Goal: Ask a question

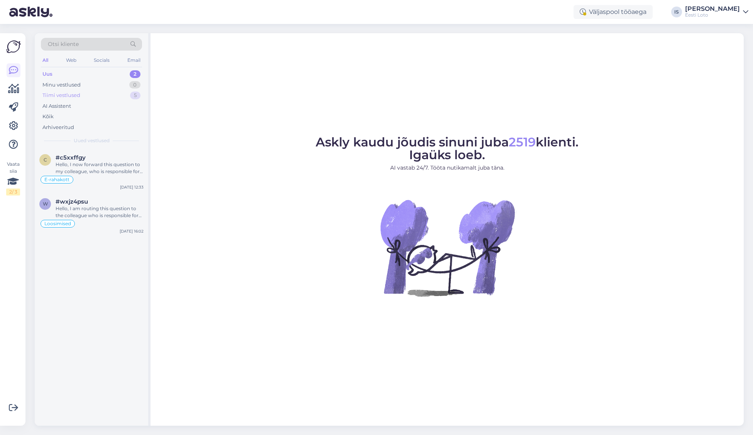
click at [51, 95] on div "Tiimi vestlused" at bounding box center [61, 96] width 38 height 8
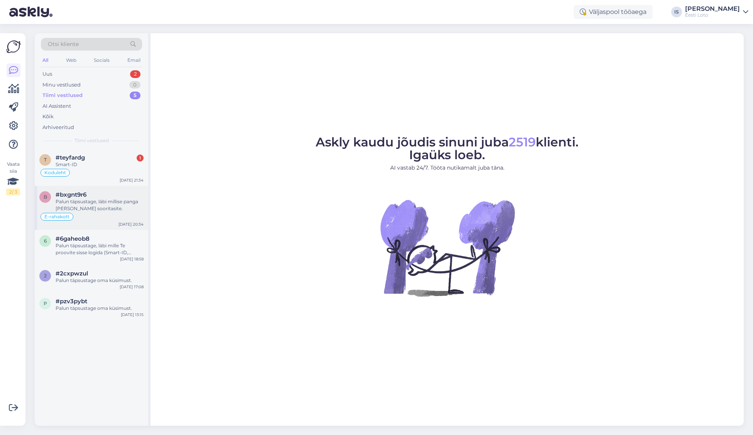
click at [89, 202] on div "Palun täpsustage, läbi millise panga [PERSON_NAME] sooritasite." at bounding box center [100, 205] width 88 height 14
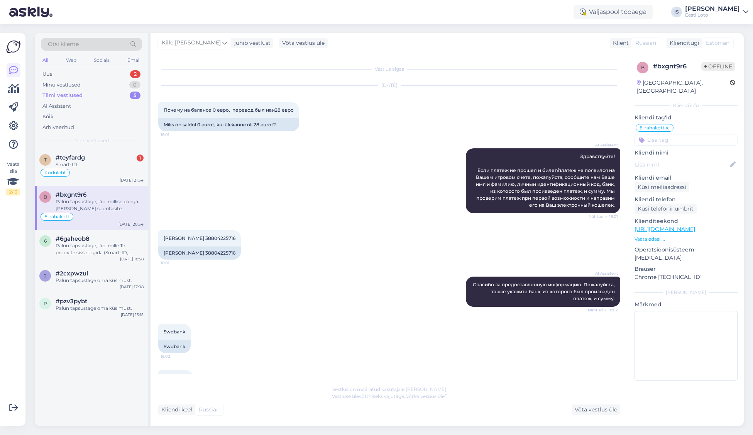
scroll to position [597, 0]
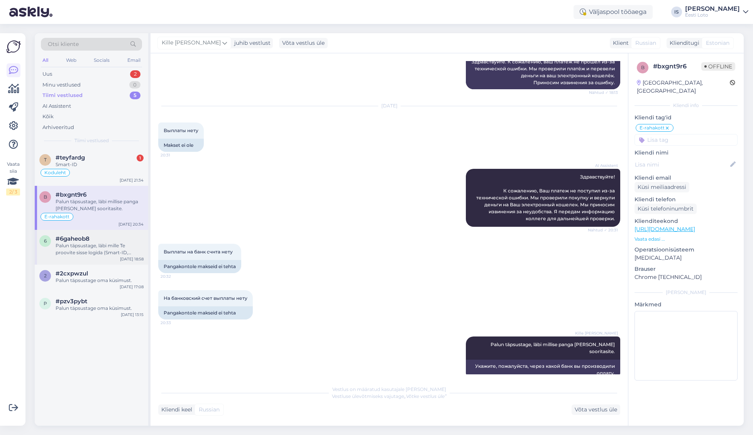
click at [87, 246] on div "Palun täpsustage, läbi mille Te proovite sisse logida (Smart-ID, Mobiil-ID, ID-…" at bounding box center [100, 249] width 88 height 14
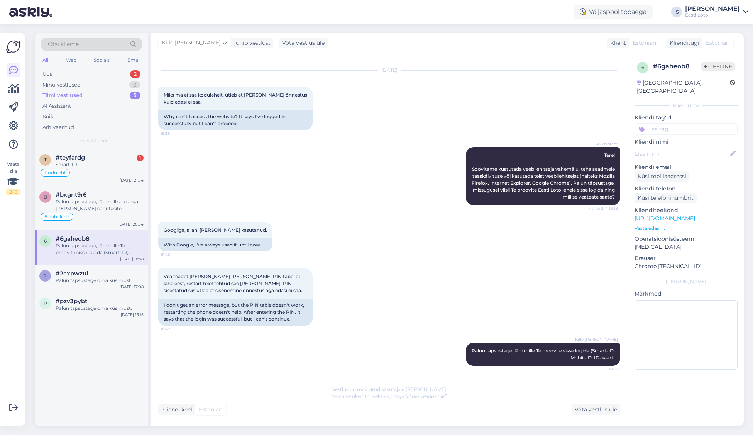
scroll to position [15, 0]
click at [99, 283] on div "Palun täpsustage oma küsimust." at bounding box center [100, 280] width 88 height 7
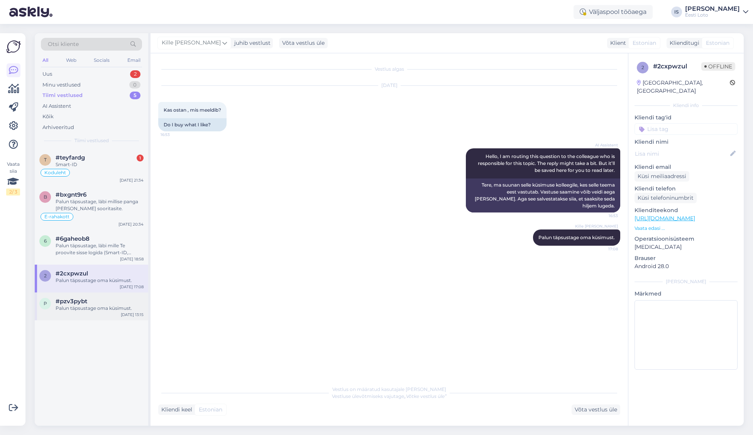
click at [97, 307] on div "Palun täpsustage oma küsimust." at bounding box center [100, 308] width 88 height 7
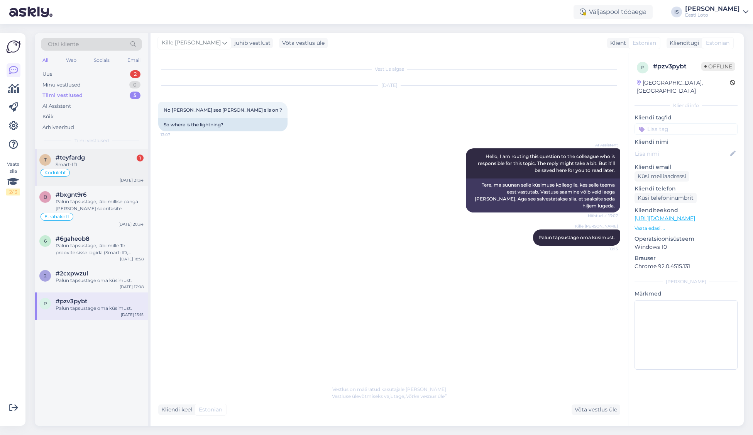
click at [88, 168] on div "Koduleht" at bounding box center [91, 172] width 104 height 9
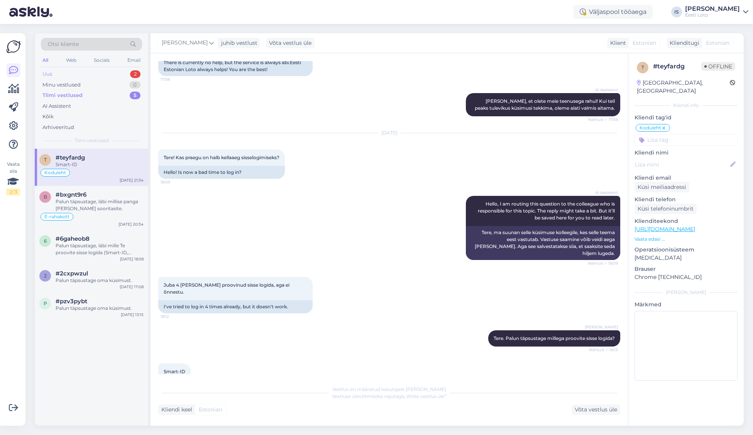
click at [63, 74] on div "Uus 2" at bounding box center [91, 74] width 101 height 11
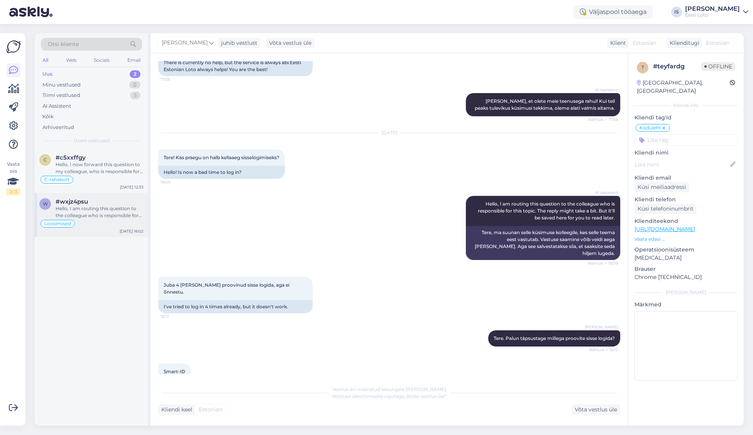
click at [93, 216] on div "Hello, I am routing this question to the colleague who is responsible for this …" at bounding box center [100, 212] width 88 height 14
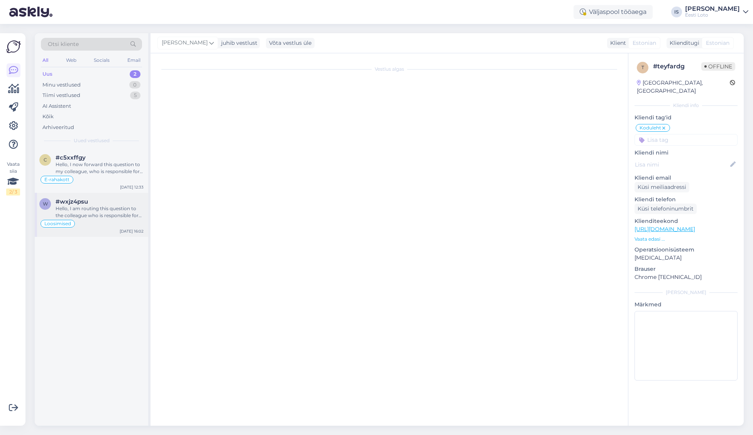
scroll to position [1544, 0]
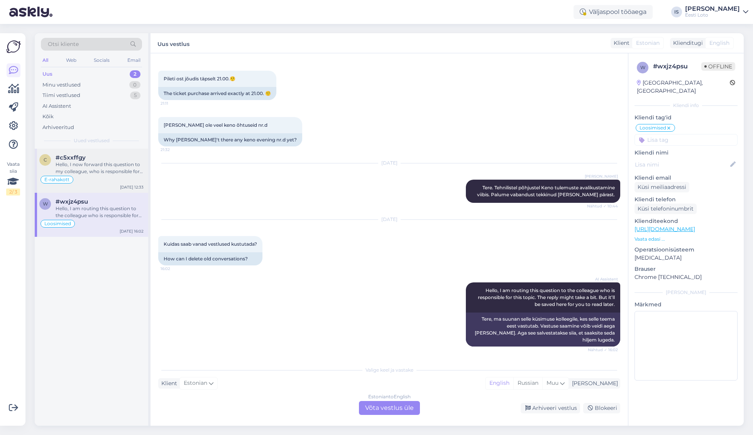
click at [76, 164] on div "Hello, I now forward this question to my colleague, who is responsible for this…" at bounding box center [100, 168] width 88 height 14
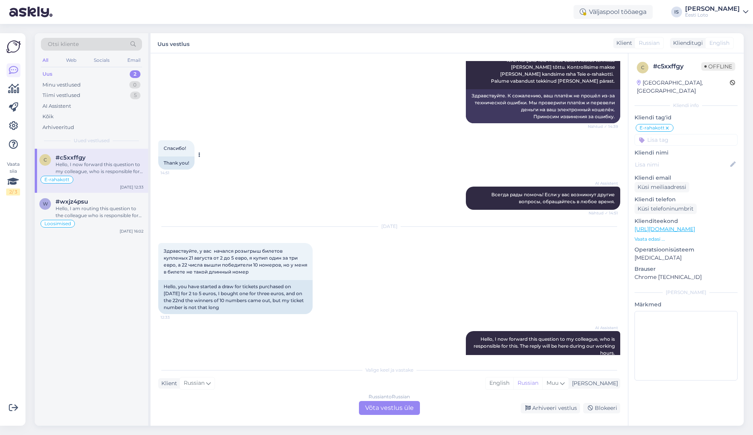
scroll to position [1712, 0]
click at [95, 212] on div "Hello, I am routing this question to the colleague who is responsible for this …" at bounding box center [100, 212] width 88 height 14
